Goal: Information Seeking & Learning: Understand process/instructions

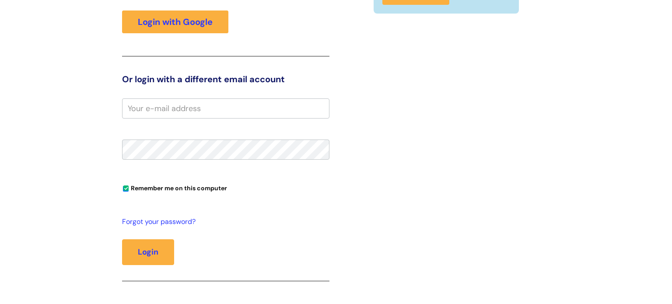
scroll to position [161, 0]
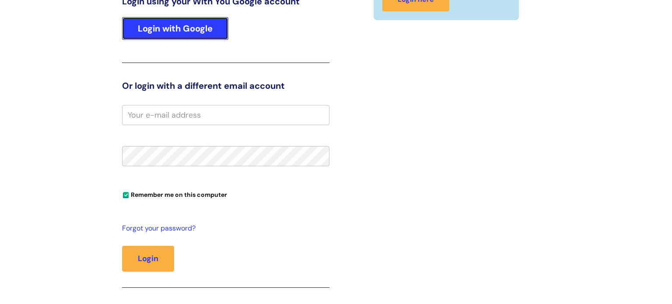
click at [197, 35] on link "Login with Google" at bounding box center [175, 28] width 106 height 23
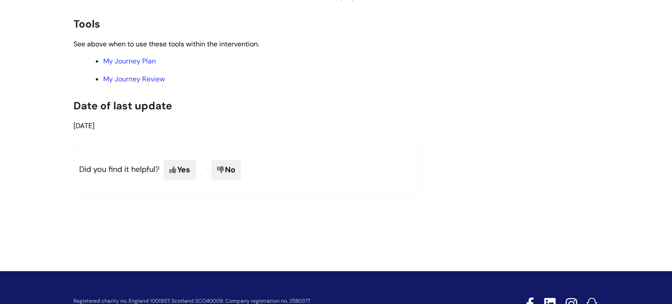
scroll to position [1970, 0]
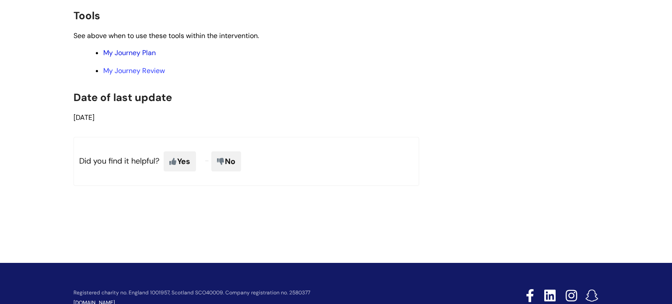
click at [135, 57] on link "My Journey Plan" at bounding box center [129, 52] width 53 height 9
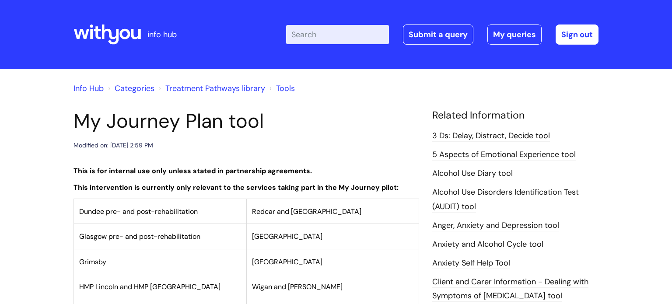
drag, startPoint x: 672, startPoint y: 14, endPoint x: 672, endPoint y: 102, distance: 87.9
click at [672, 102] on html "info hub Enter your search term here... Search Submit a query My queries Welcom…" at bounding box center [336, 152] width 672 height 304
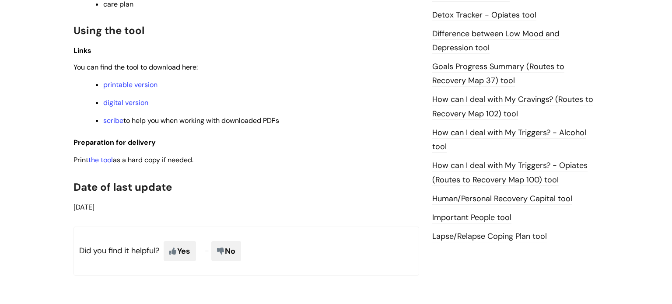
scroll to position [533, 0]
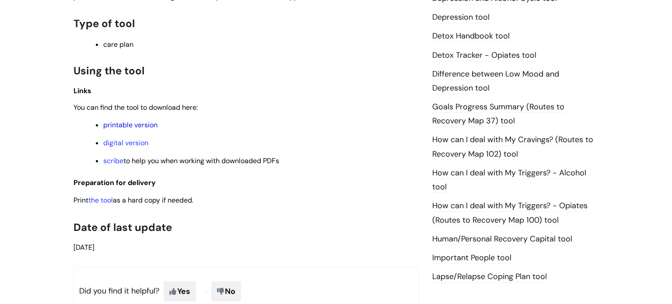
click at [151, 130] on link "printable version" at bounding box center [130, 124] width 54 height 9
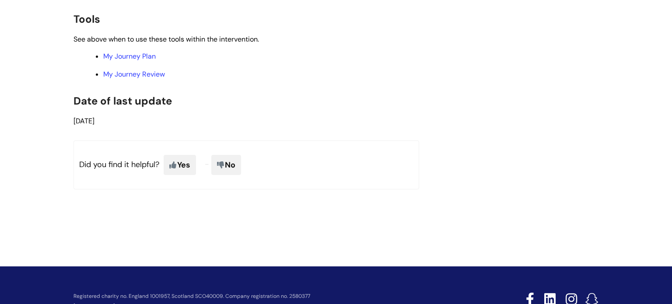
scroll to position [1999, 0]
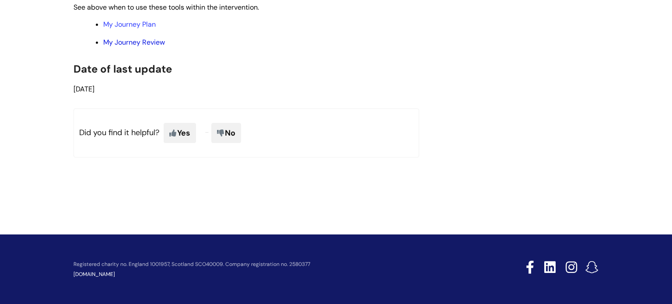
click at [160, 47] on link "My Journey Review" at bounding box center [134, 42] width 62 height 9
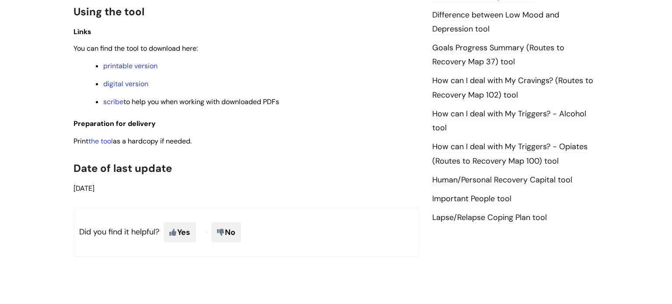
scroll to position [571, 0]
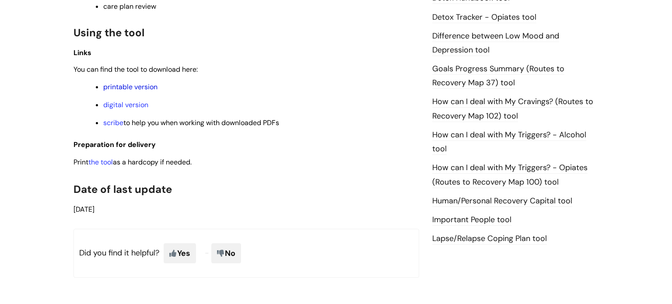
click at [135, 88] on link "printable version" at bounding box center [130, 86] width 54 height 9
